Goal: Information Seeking & Learning: Learn about a topic

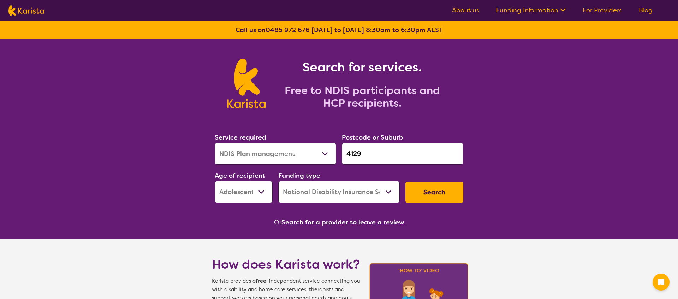
select select "NDIS Plan management"
select select "AS"
select select "NDIS"
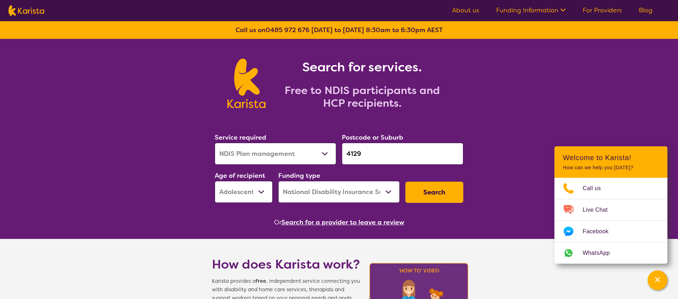
click at [424, 195] on button "Search" at bounding box center [435, 192] width 58 height 21
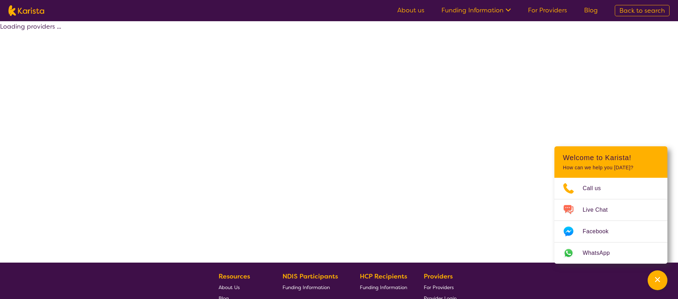
select select "by_score"
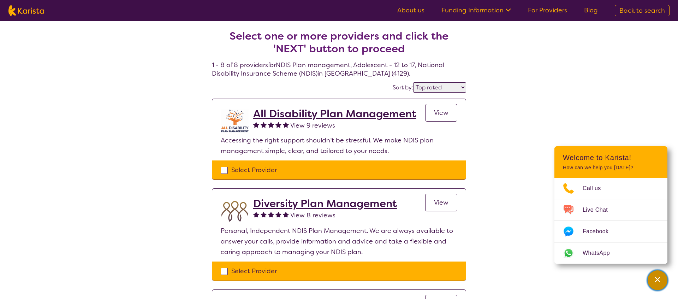
click at [658, 281] on icon "Channel Menu" at bounding box center [657, 279] width 7 height 7
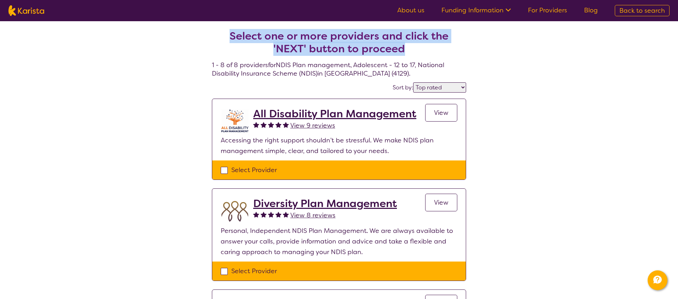
drag, startPoint x: 403, startPoint y: 51, endPoint x: 231, endPoint y: 33, distance: 172.9
click at [231, 33] on h2 "Select one or more providers and click the 'NEXT' button to proceed" at bounding box center [338, 42] width 237 height 25
click at [330, 50] on h2 "Select one or more providers and click the 'NEXT' button to proceed" at bounding box center [338, 42] width 237 height 25
drag, startPoint x: 407, startPoint y: 50, endPoint x: 229, endPoint y: 34, distance: 179.4
click at [229, 34] on h2 "Select one or more providers and click the 'NEXT' button to proceed" at bounding box center [338, 42] width 237 height 25
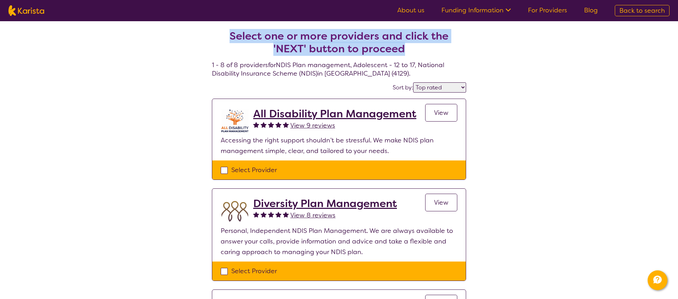
drag, startPoint x: 407, startPoint y: 48, endPoint x: 237, endPoint y: 37, distance: 170.3
click at [237, 37] on h2 "Select one or more providers and click the 'NEXT' button to proceed" at bounding box center [338, 42] width 237 height 25
